Goal: Navigation & Orientation: Find specific page/section

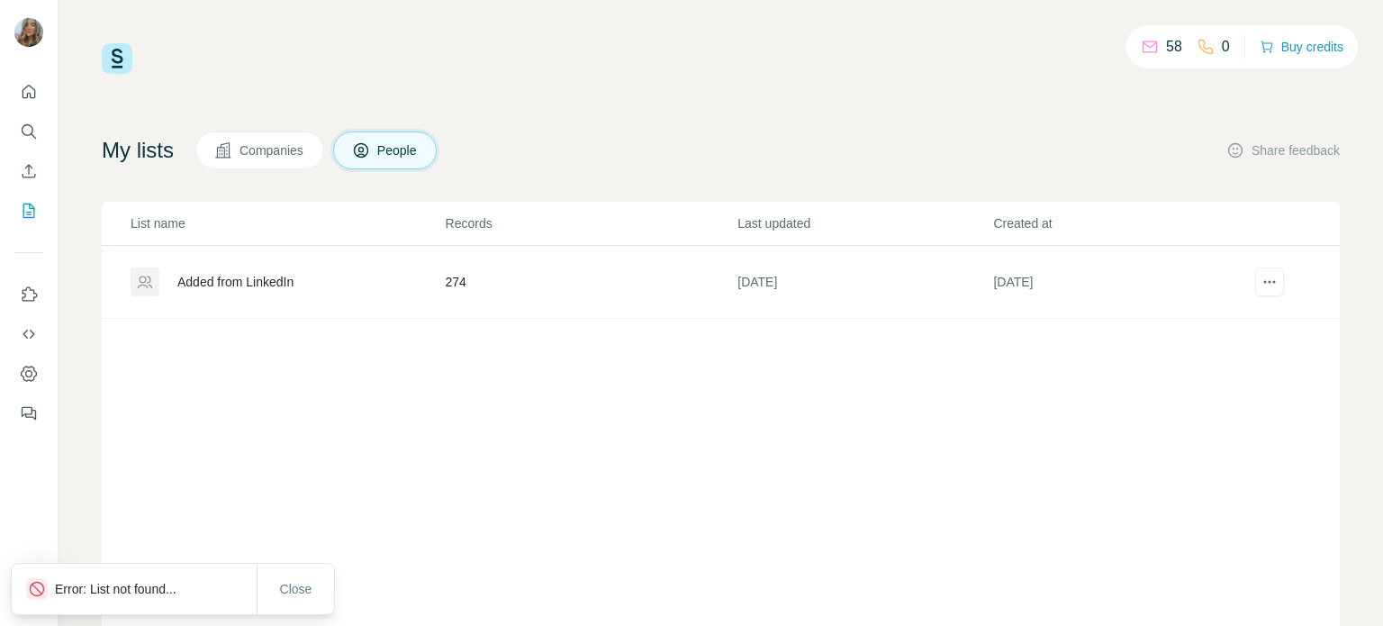
click at [1049, 132] on div "My lists Companies People Share feedback" at bounding box center [721, 150] width 1238 height 38
